Goal: Answer question/provide support: Share knowledge or assist other users

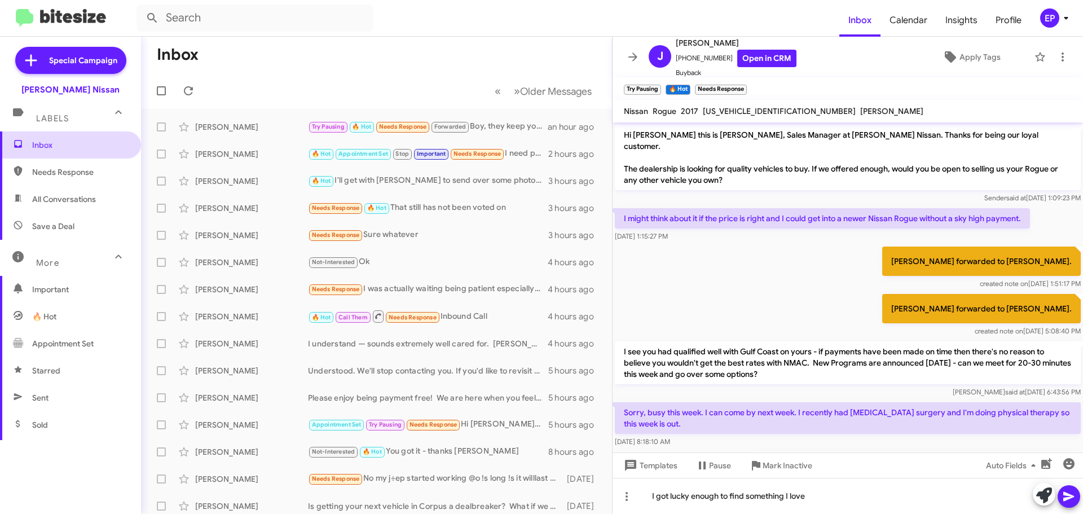
scroll to position [407, 0]
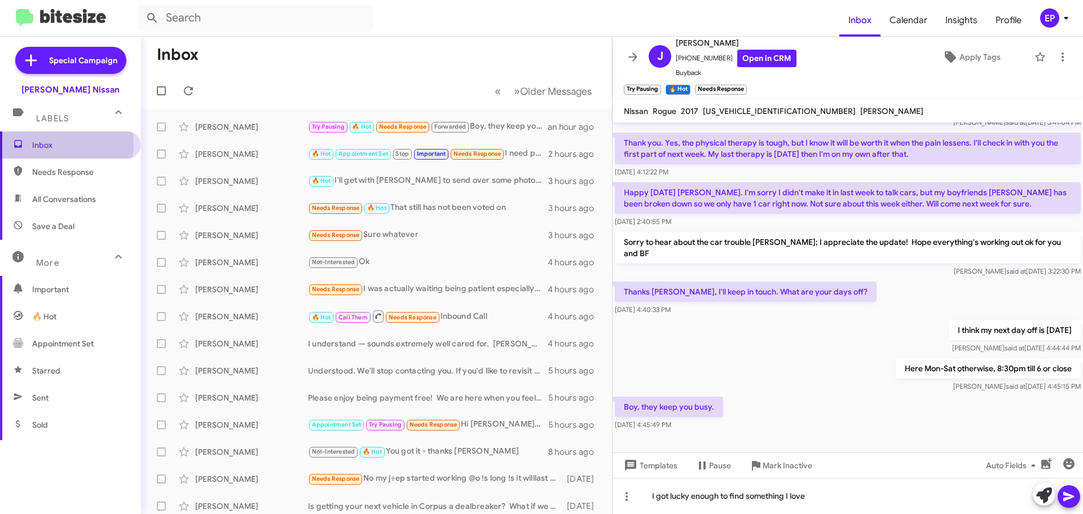
click at [55, 145] on span "Inbox" at bounding box center [80, 144] width 96 height 11
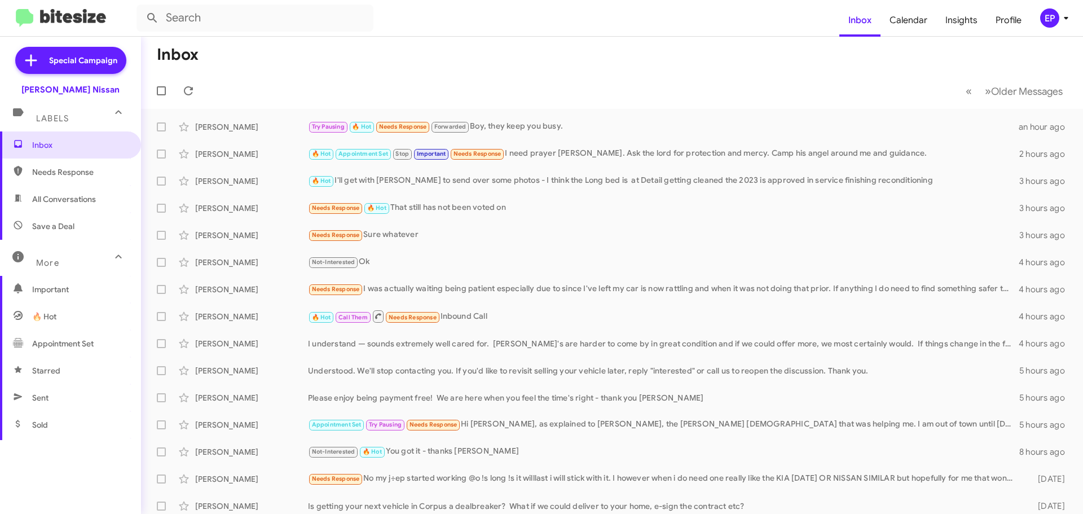
click at [54, 198] on span "All Conversations" at bounding box center [64, 198] width 64 height 11
type input "in:all-conversations"
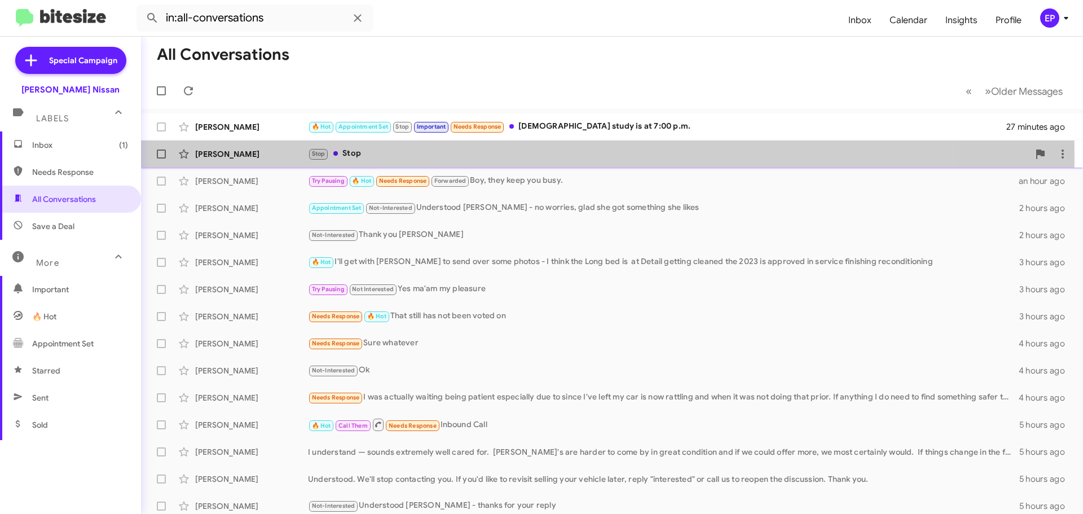
click at [515, 156] on div "Stop Stop" at bounding box center [668, 153] width 721 height 13
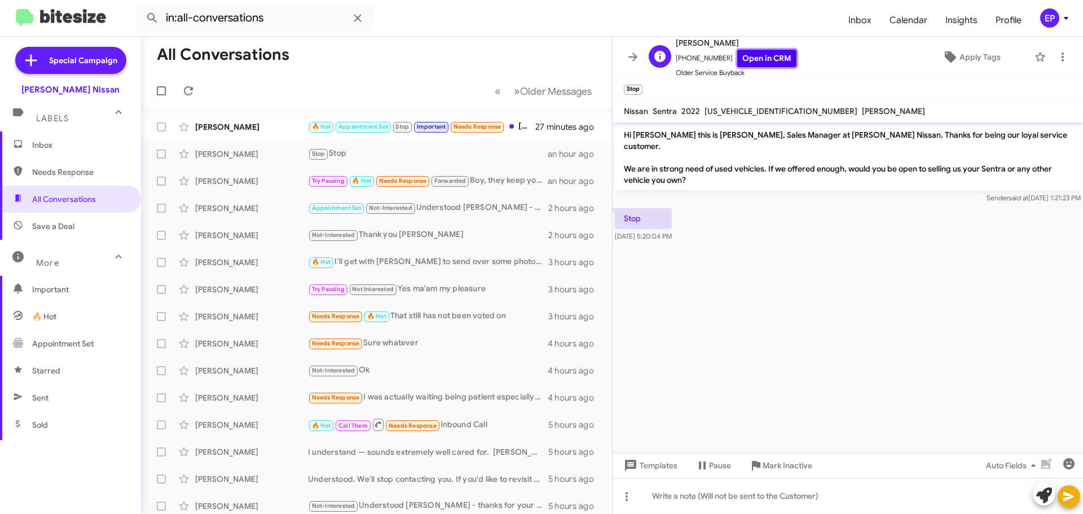
click at [767, 61] on link "Open in CRM" at bounding box center [766, 58] width 59 height 17
